Goal: Find specific page/section: Find specific page/section

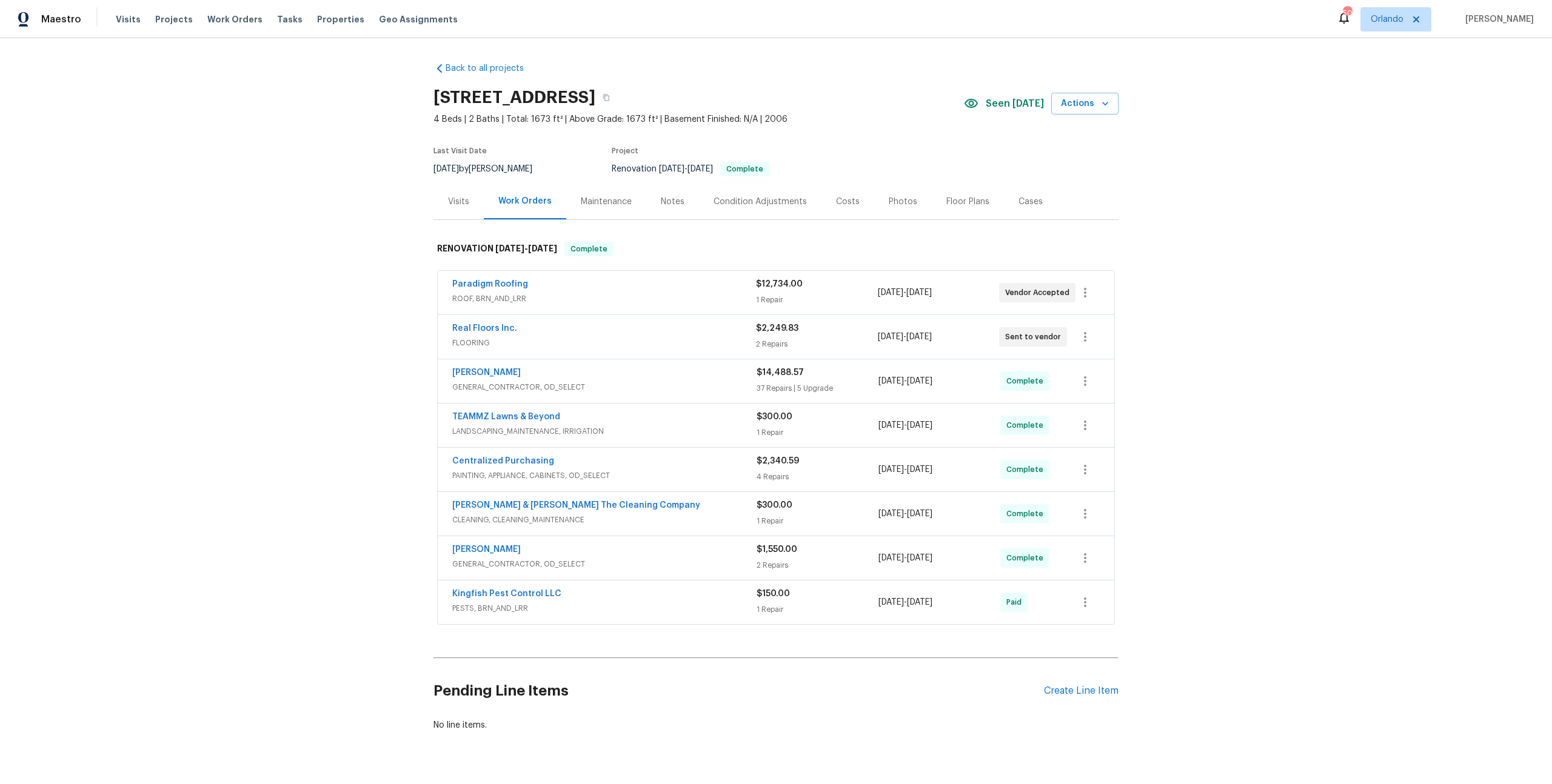
click at [609, 383] on span "GENERAL_CONTRACTOR, OD_SELECT" at bounding box center [604, 387] width 305 height 12
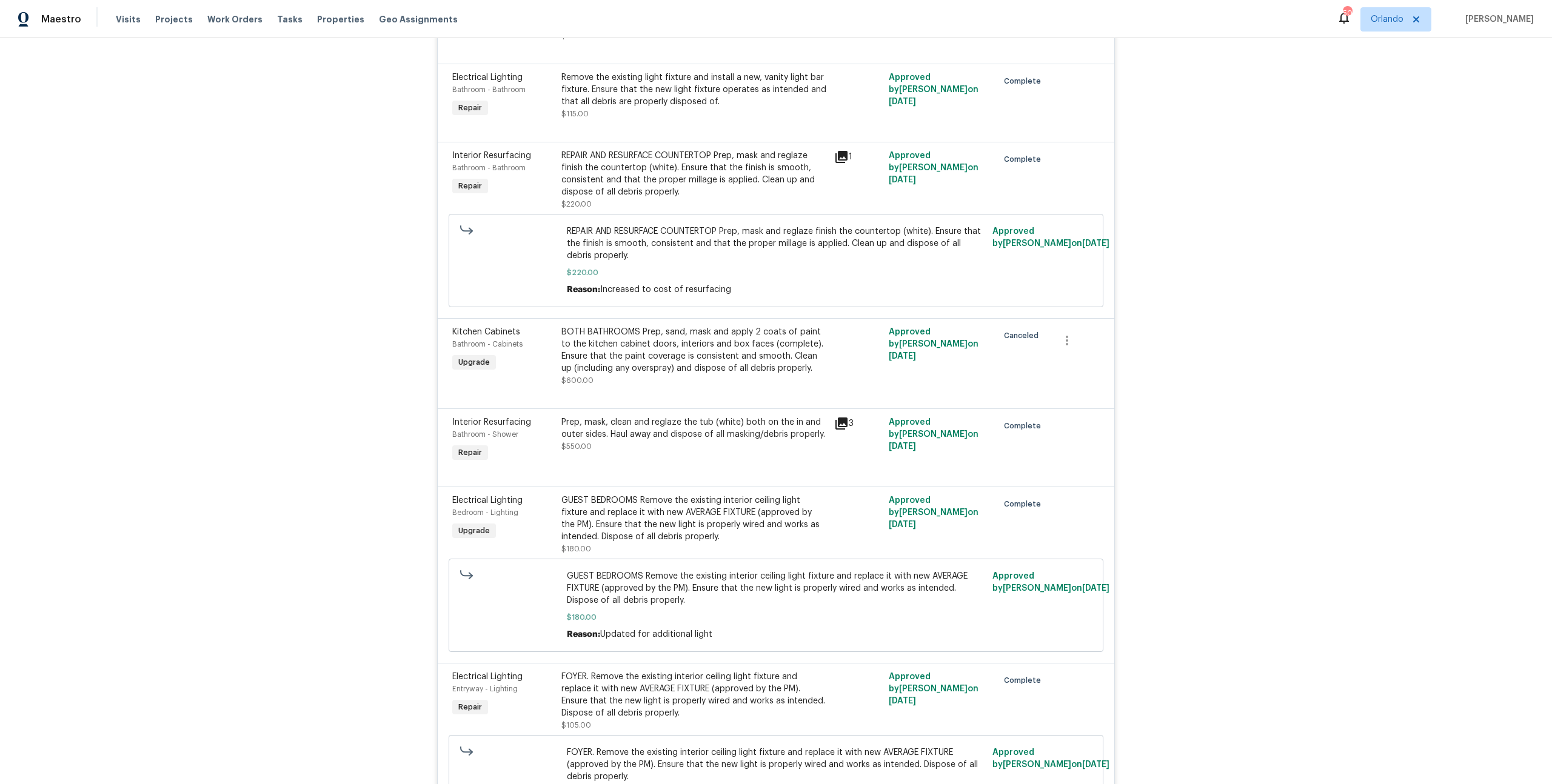
scroll to position [638, 0]
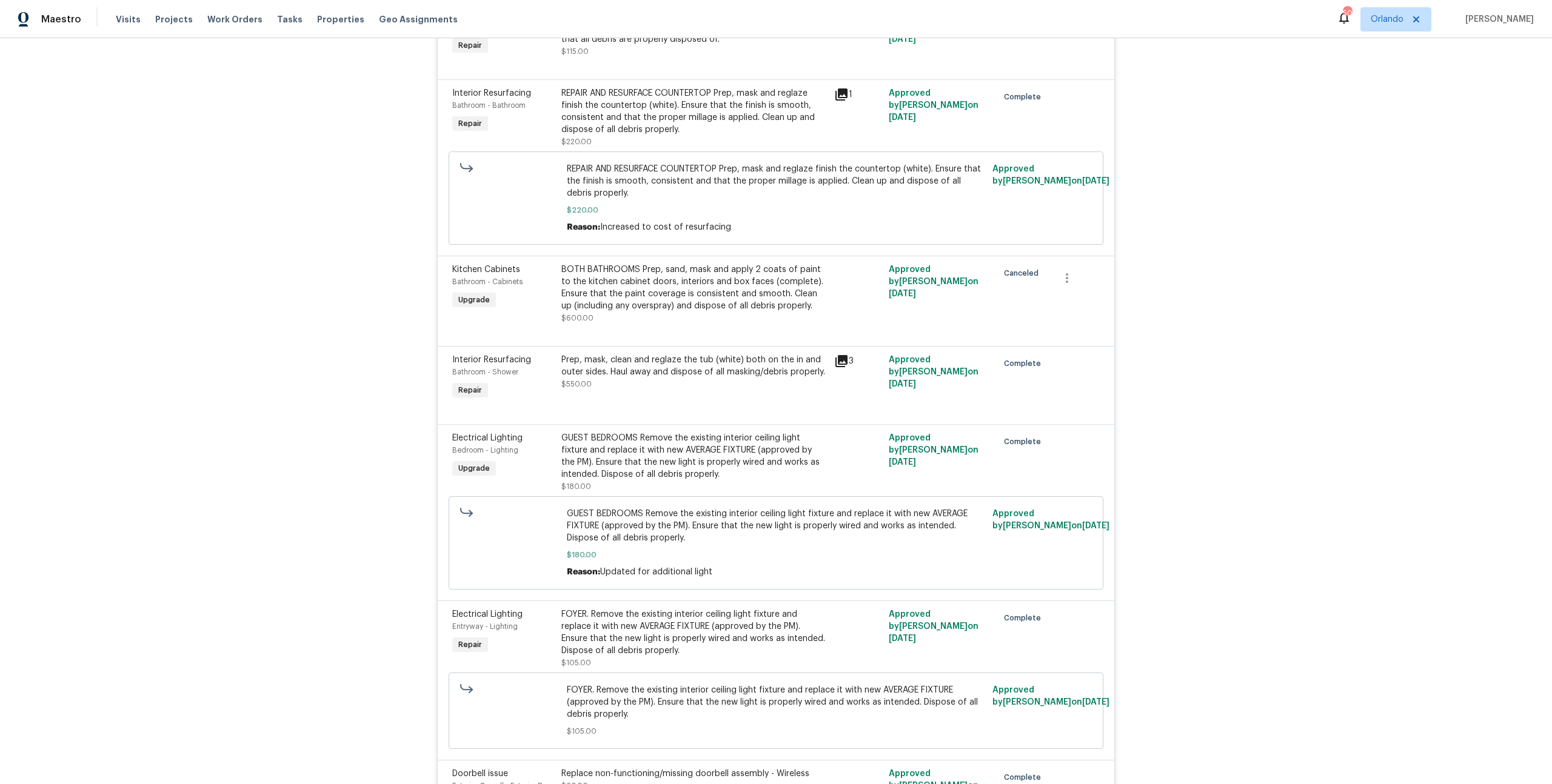
click at [836, 88] on icon at bounding box center [841, 94] width 12 height 12
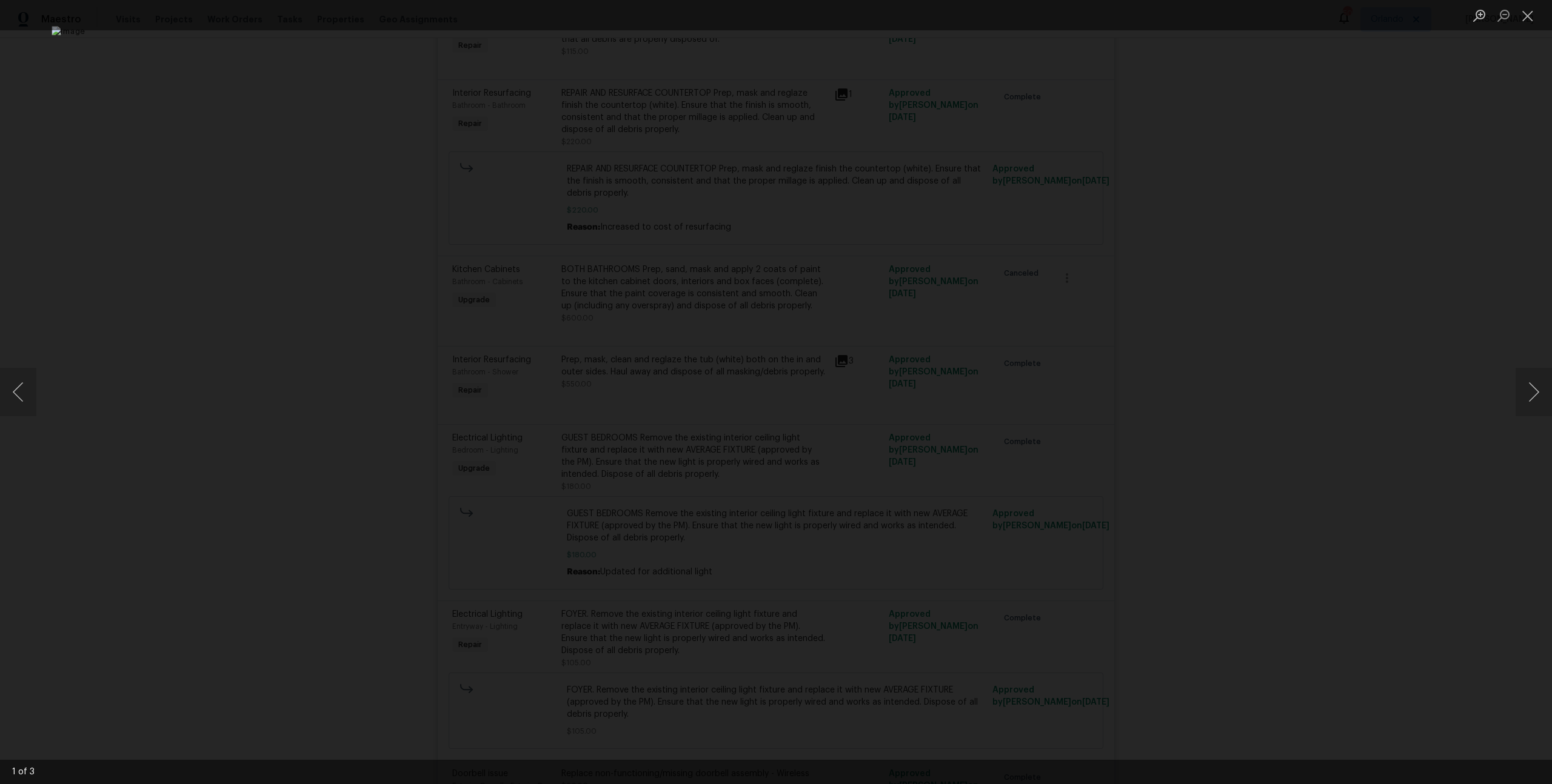
click at [304, 406] on div "Lightbox" at bounding box center [776, 392] width 1552 height 784
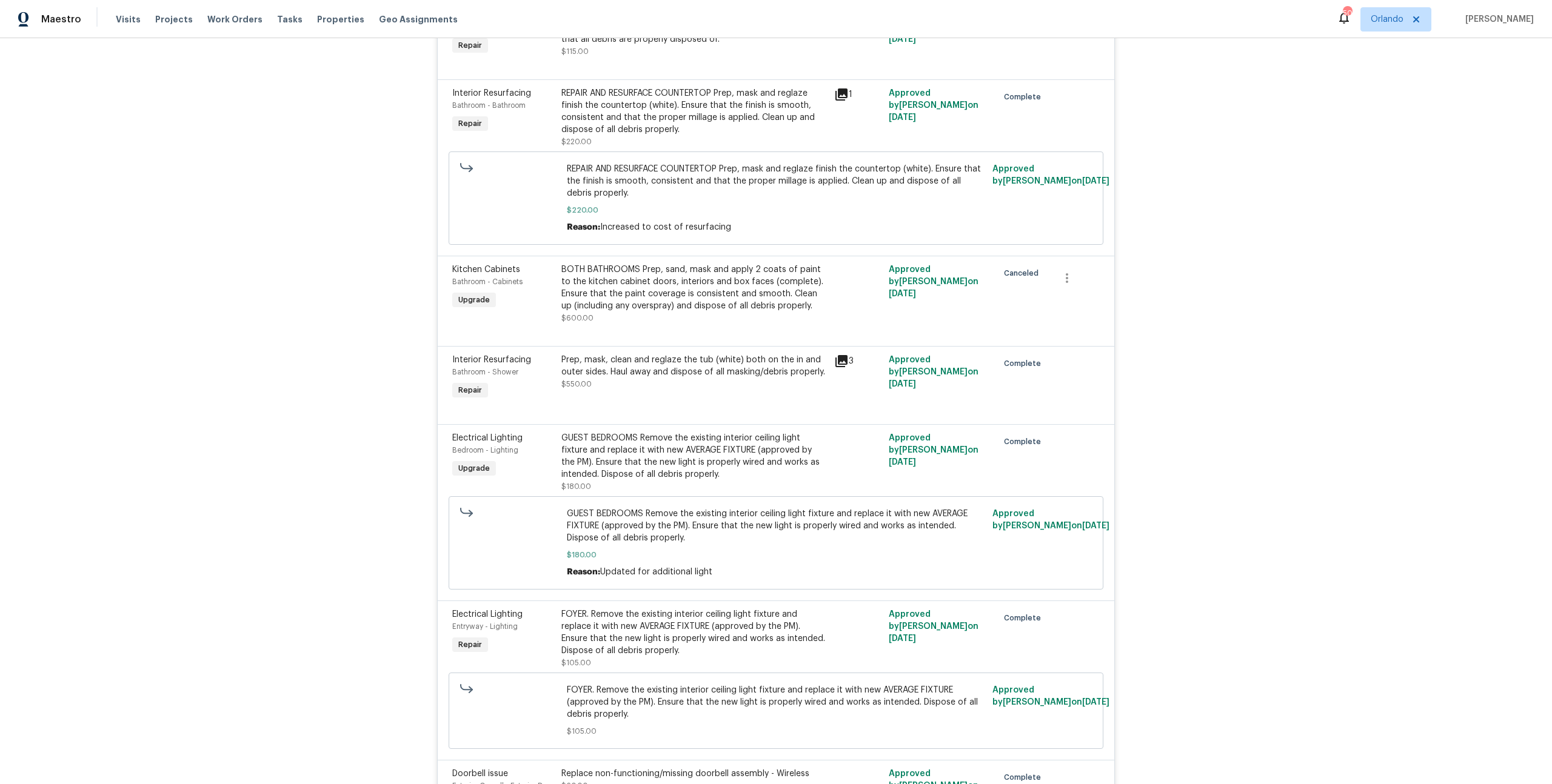
click at [839, 354] on icon at bounding box center [842, 362] width 15 height 15
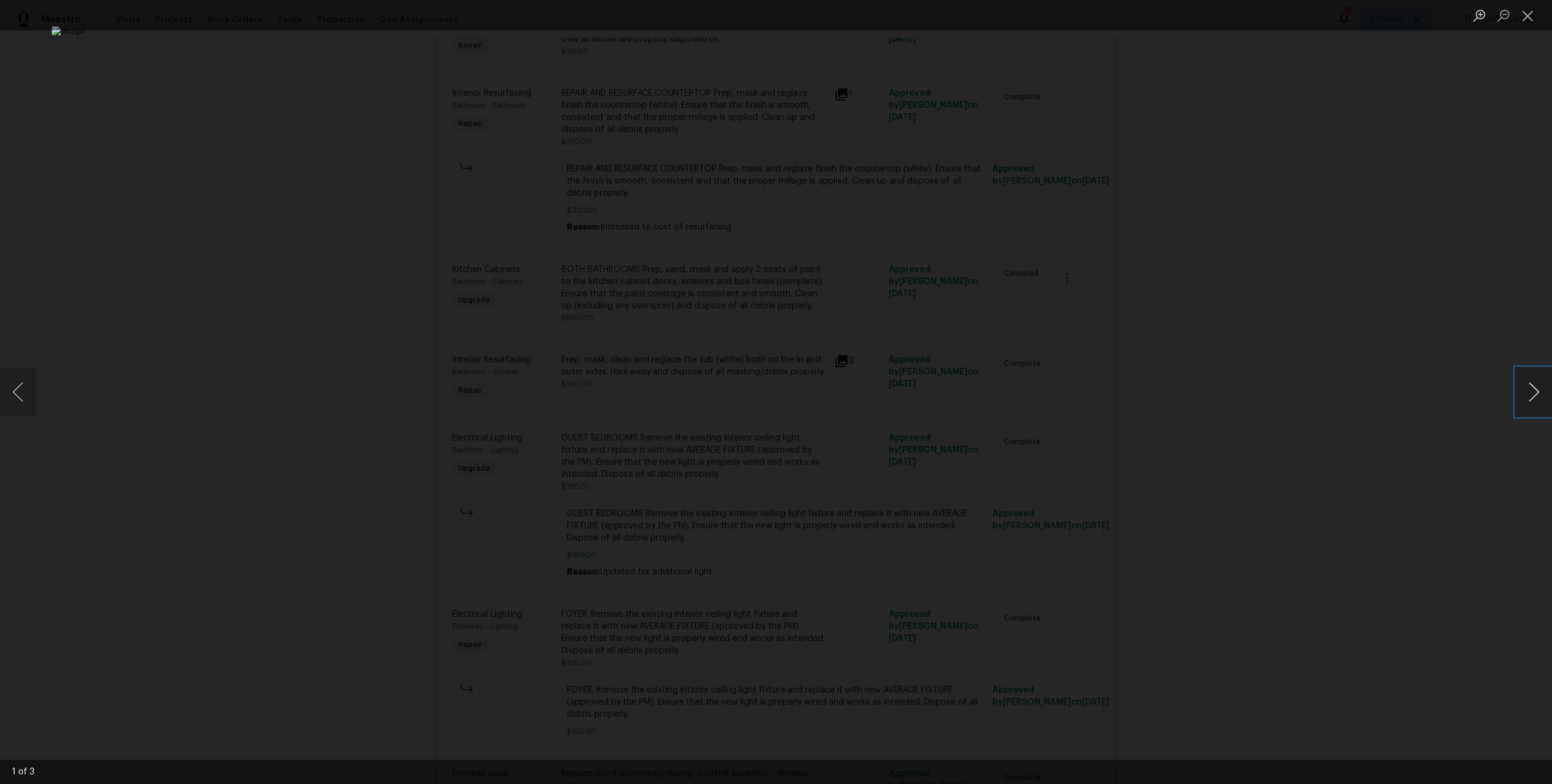
click at [1535, 395] on button "Next image" at bounding box center [1533, 392] width 37 height 49
click at [1356, 373] on div "Lightbox" at bounding box center [776, 392] width 1552 height 784
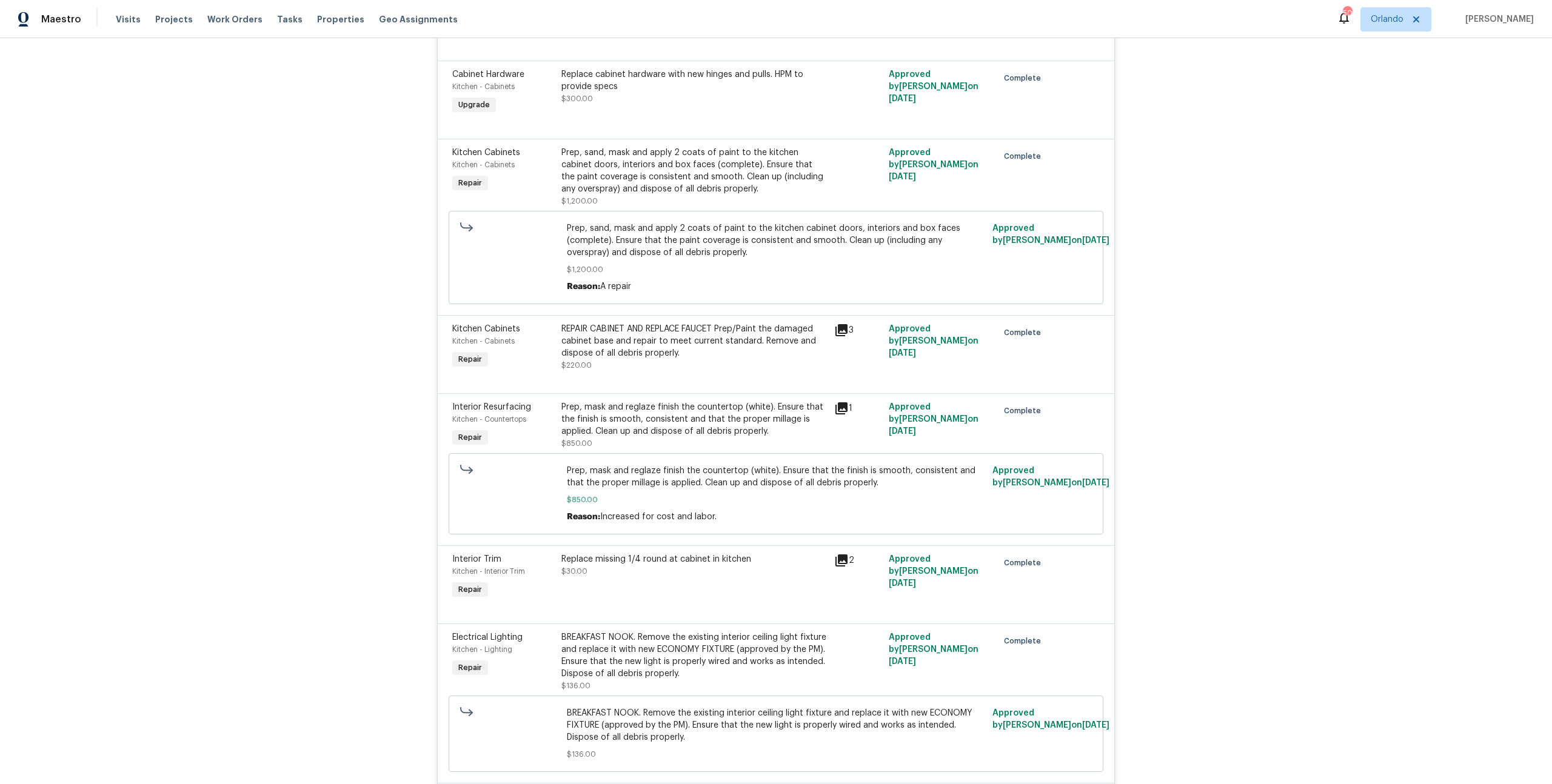
scroll to position [3513, 0]
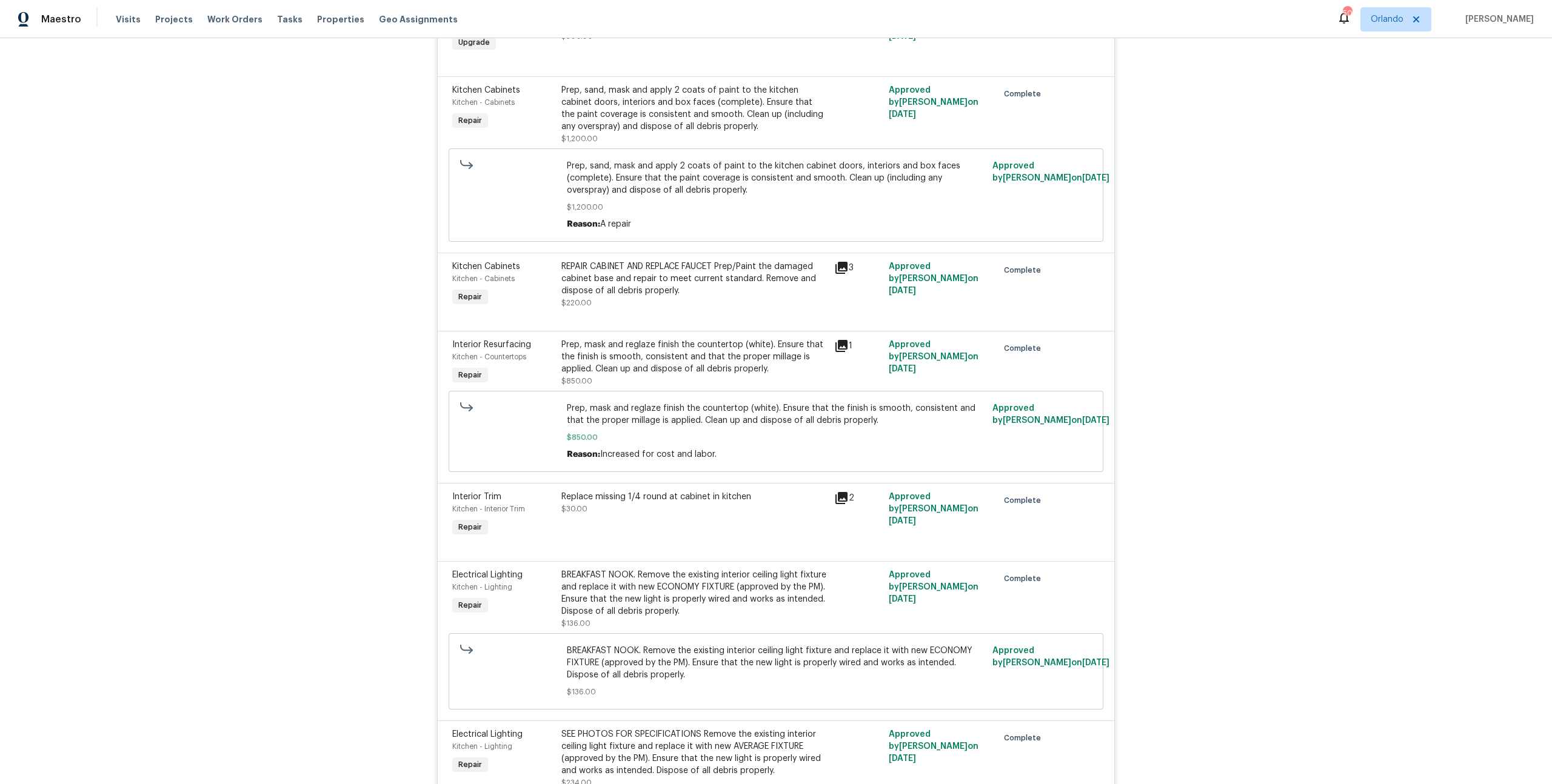
click at [835, 340] on icon at bounding box center [841, 346] width 12 height 12
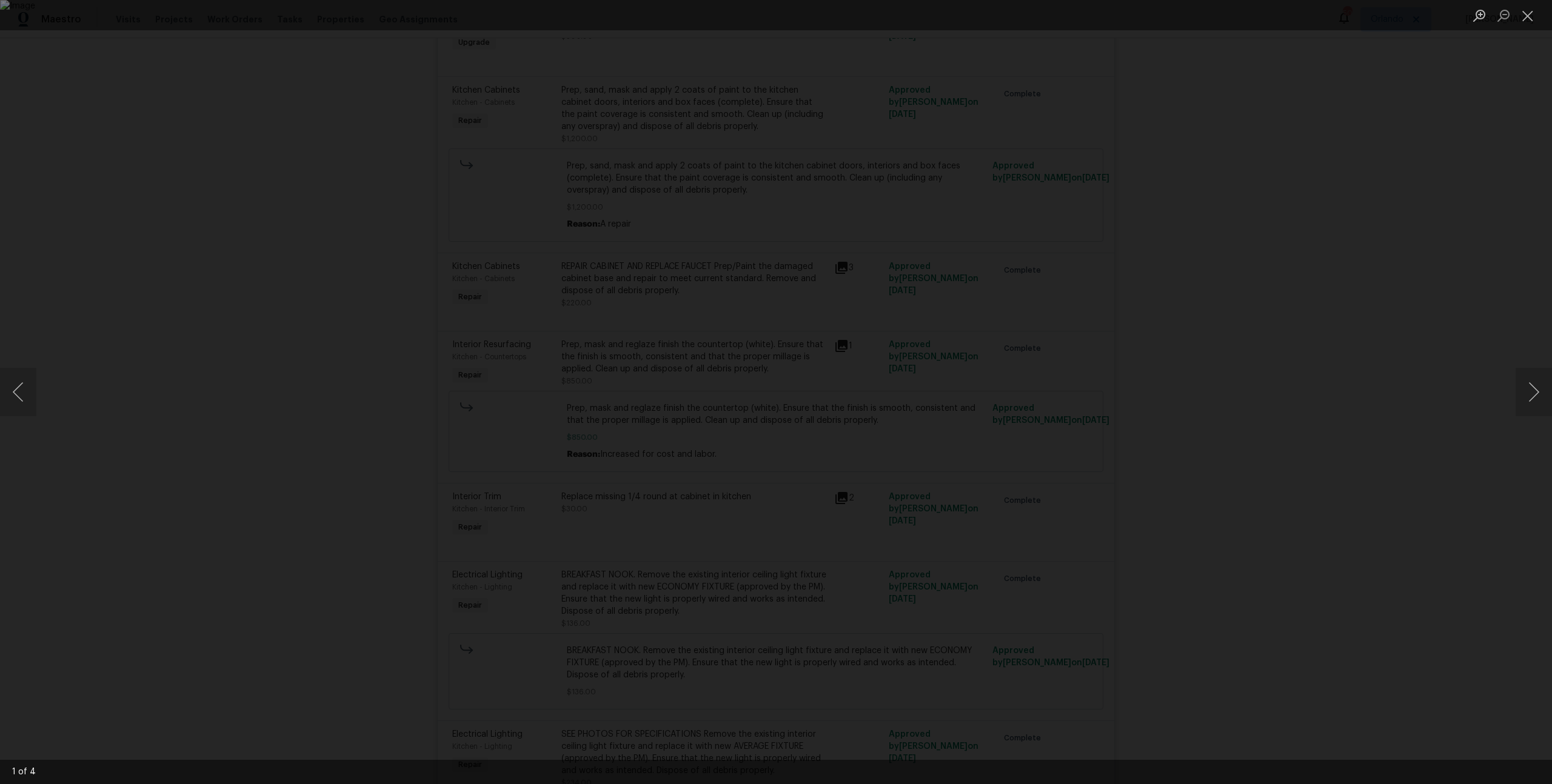
click at [357, 315] on div "Lightbox" at bounding box center [776, 392] width 1552 height 784
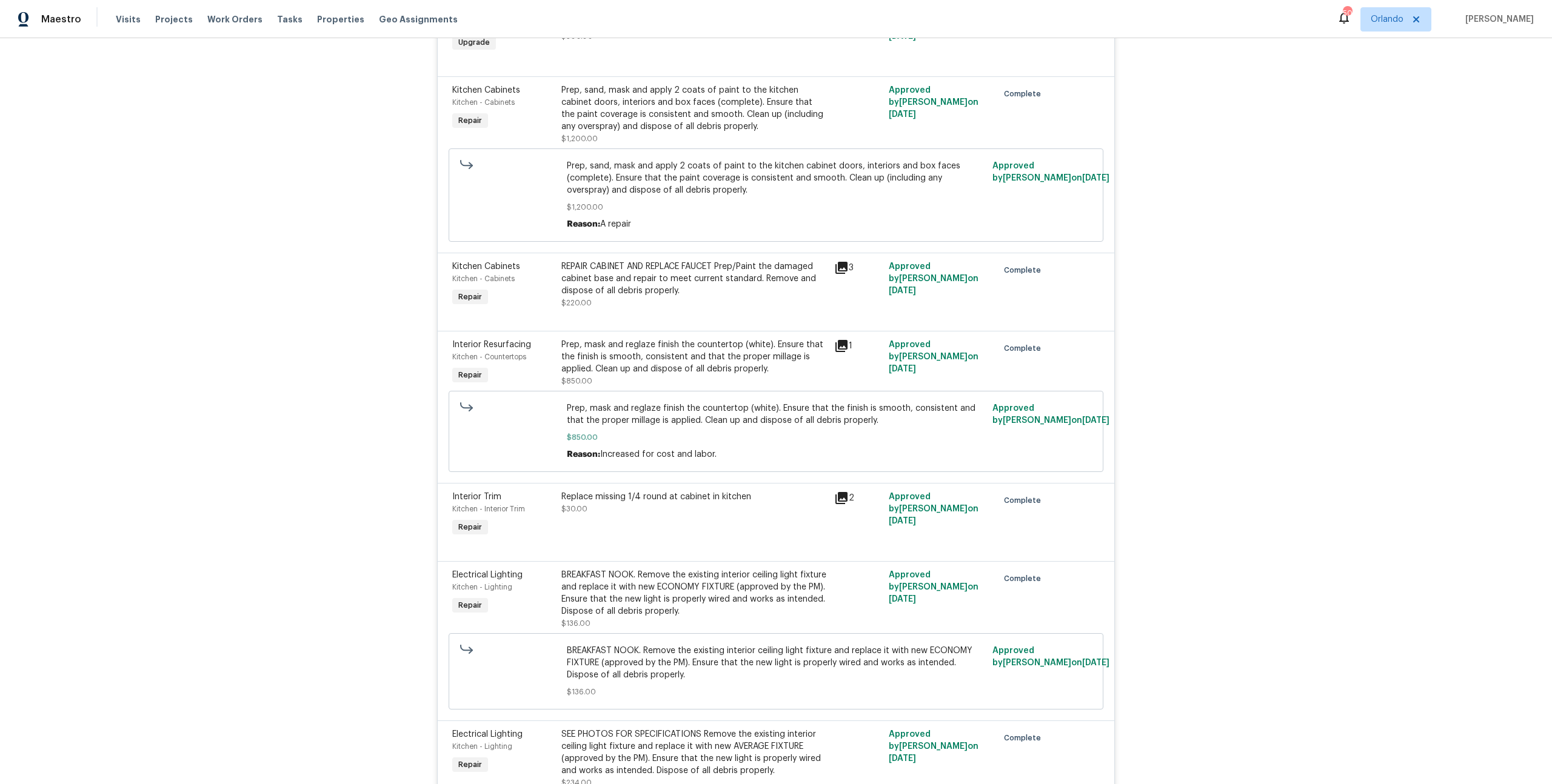
scroll to position [3721, 0]
